Goal: Task Accomplishment & Management: Complete application form

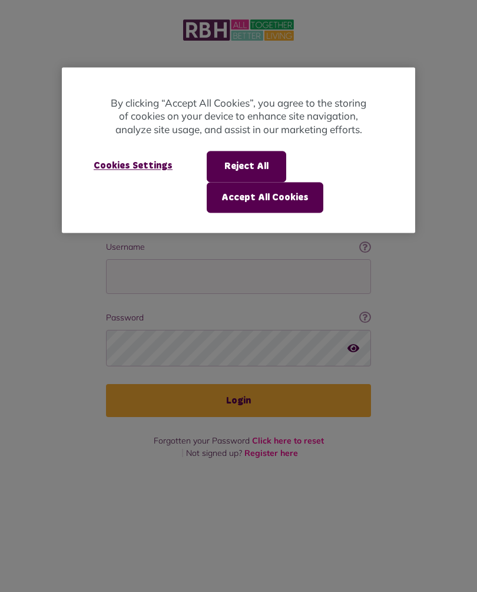
click at [260, 160] on button "Reject All" at bounding box center [247, 166] width 80 height 31
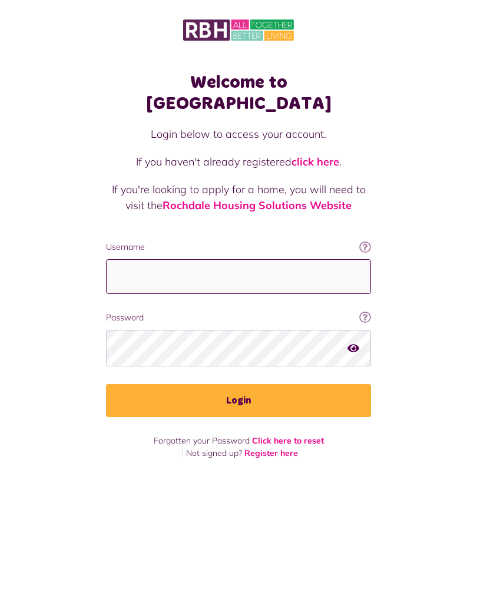
click at [159, 259] on input "Username" at bounding box center [238, 276] width 265 height 35
type input "**********"
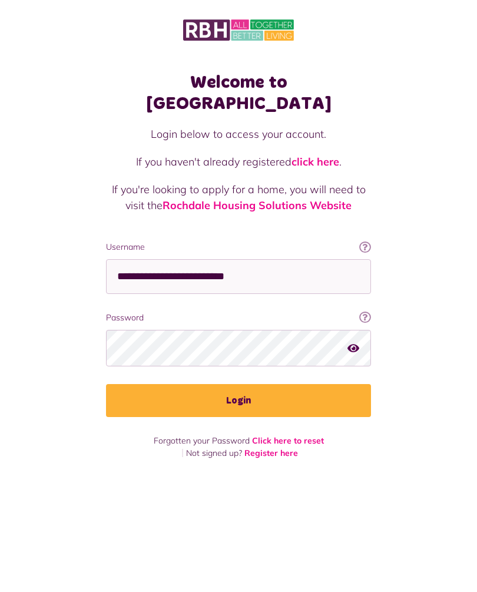
click at [248, 387] on button "Login" at bounding box center [238, 400] width 265 height 33
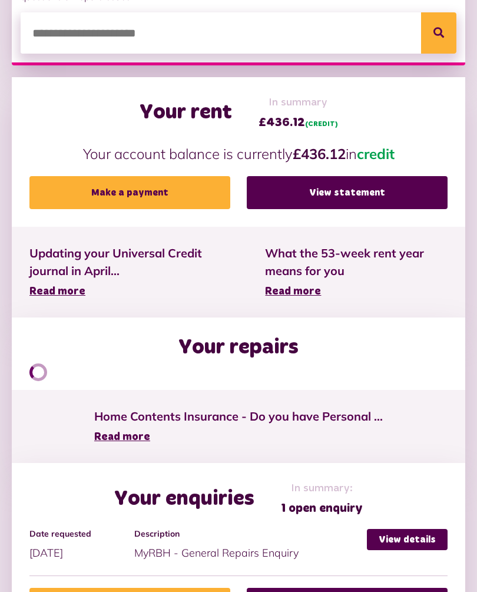
scroll to position [467, 0]
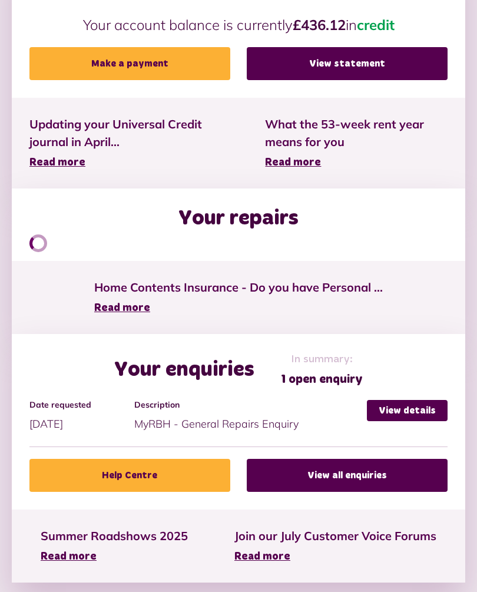
click at [409, 400] on link "View details" at bounding box center [407, 410] width 81 height 21
click at [416, 412] on link "View details" at bounding box center [407, 410] width 81 height 21
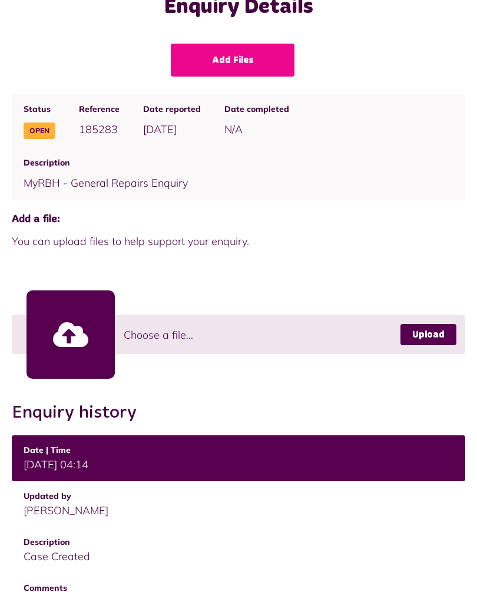
scroll to position [146, 0]
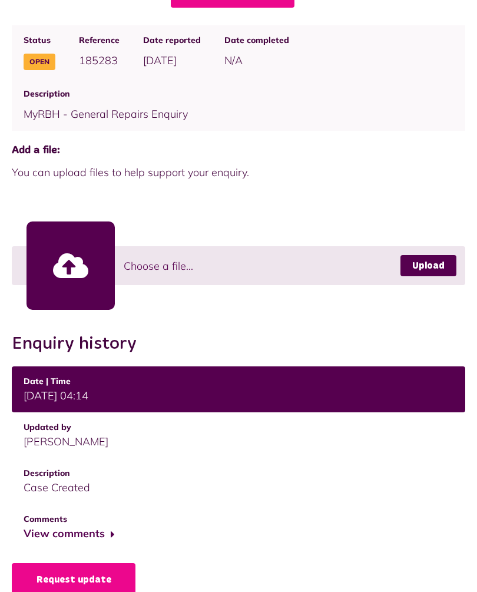
click at [107, 585] on link "Request update" at bounding box center [74, 580] width 124 height 33
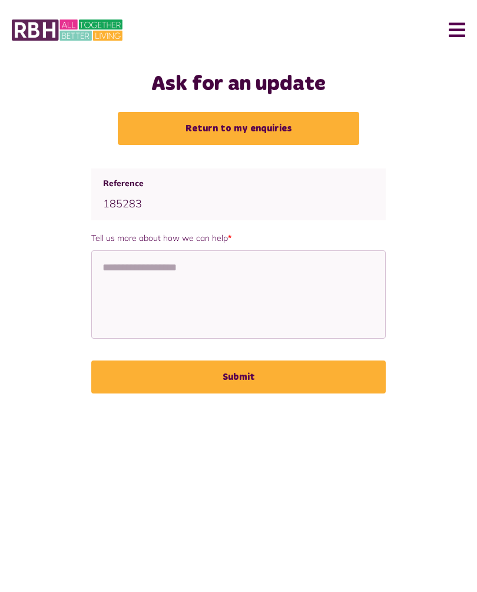
click at [234, 132] on link "Return to my enquiries" at bounding box center [239, 128] width 242 height 33
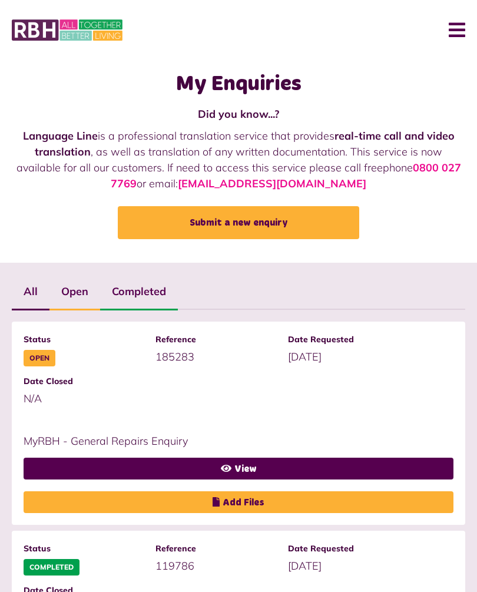
click at [451, 31] on button "Menu" at bounding box center [452, 30] width 25 height 37
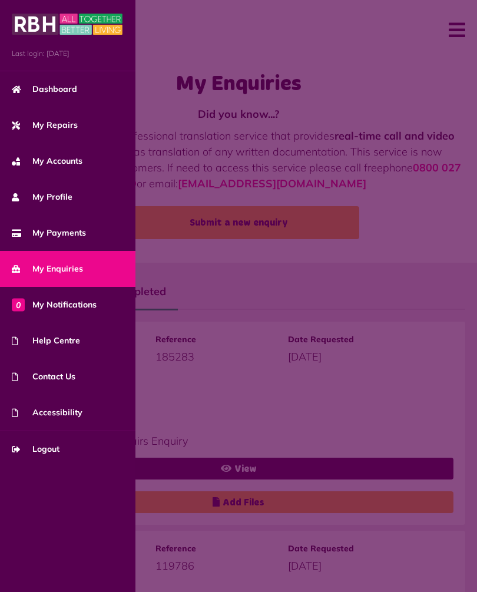
click at [71, 131] on link "My Repairs" at bounding box center [68, 125] width 136 height 36
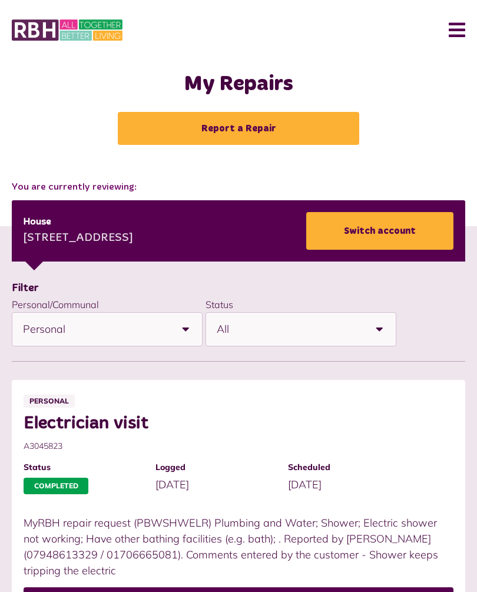
click at [242, 131] on link "Report a Repair" at bounding box center [239, 128] width 242 height 33
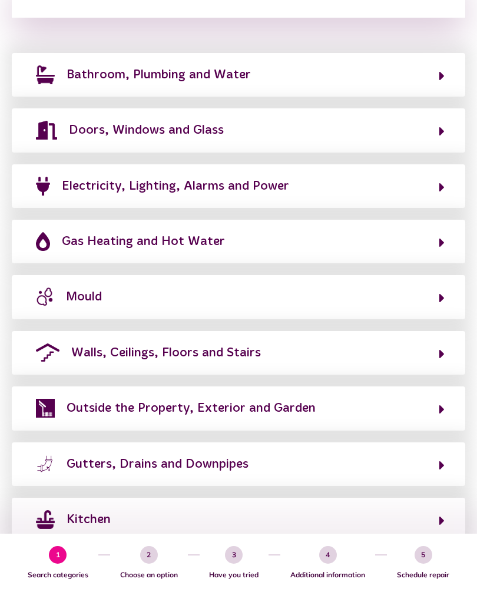
click at [297, 401] on span "Outside the Property, Exterior and Garden" at bounding box center [191, 408] width 249 height 19
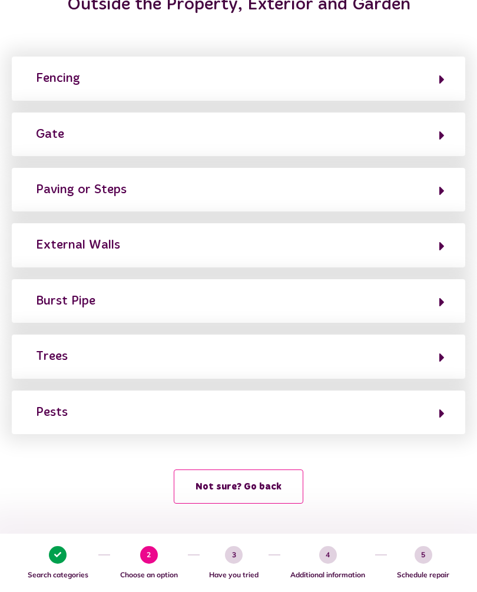
scroll to position [138, 0]
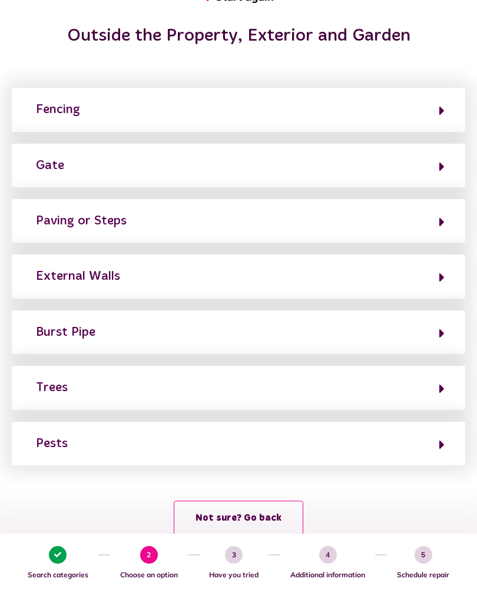
click at [433, 162] on button "Gate" at bounding box center [238, 166] width 413 height 20
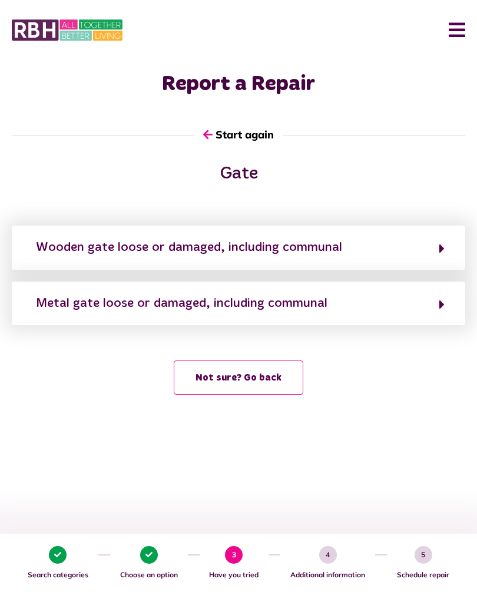
scroll to position [0, 0]
click at [433, 250] on button "Wooden gate loose or damaged, including communal" at bounding box center [238, 248] width 413 height 20
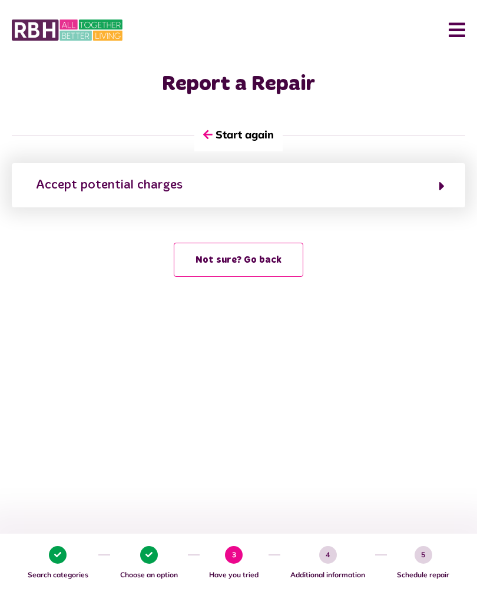
click at [435, 186] on button "Accept potential charges" at bounding box center [238, 185] width 413 height 20
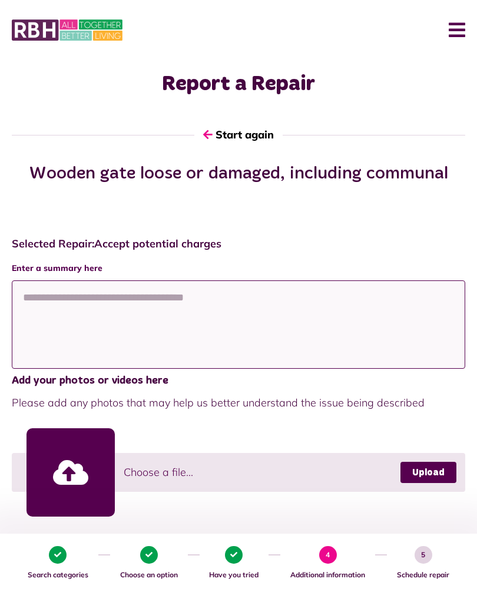
click at [47, 299] on textarea at bounding box center [239, 325] width 454 height 88
type textarea "**********"
